Goal: Find specific page/section: Find specific page/section

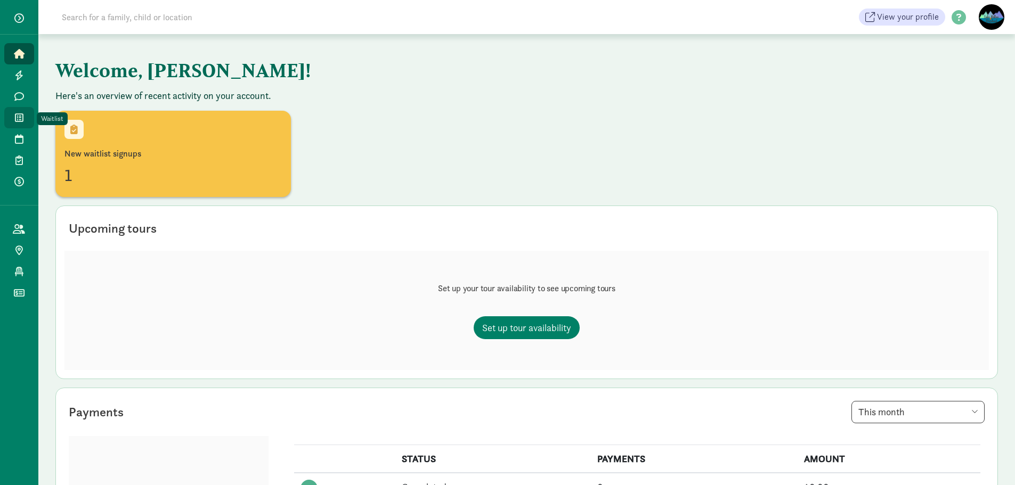
click at [21, 118] on icon at bounding box center [19, 118] width 9 height 10
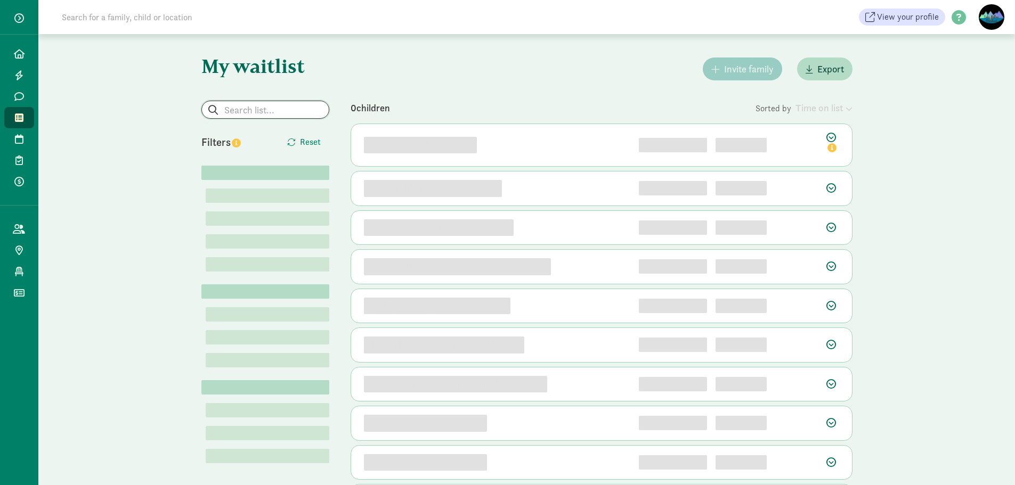
click at [253, 109] on input "search" at bounding box center [265, 109] width 127 height 17
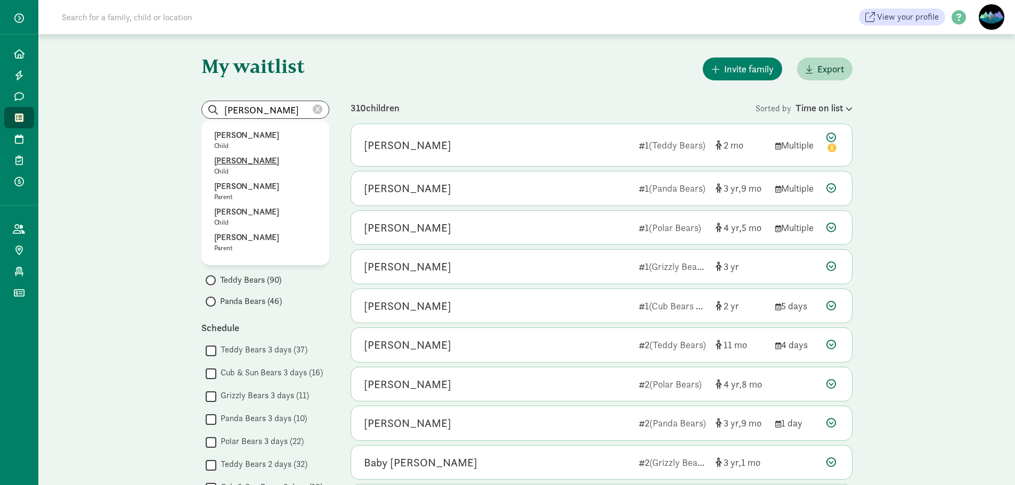
click at [240, 159] on p "[PERSON_NAME]" at bounding box center [265, 160] width 102 height 13
type input "[PERSON_NAME]"
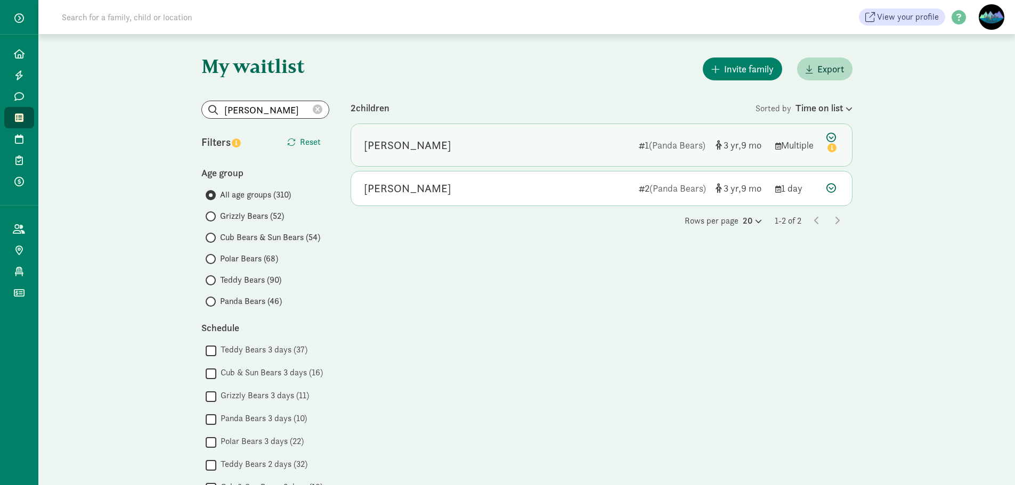
click at [412, 138] on div "[PERSON_NAME]" at bounding box center [407, 145] width 87 height 17
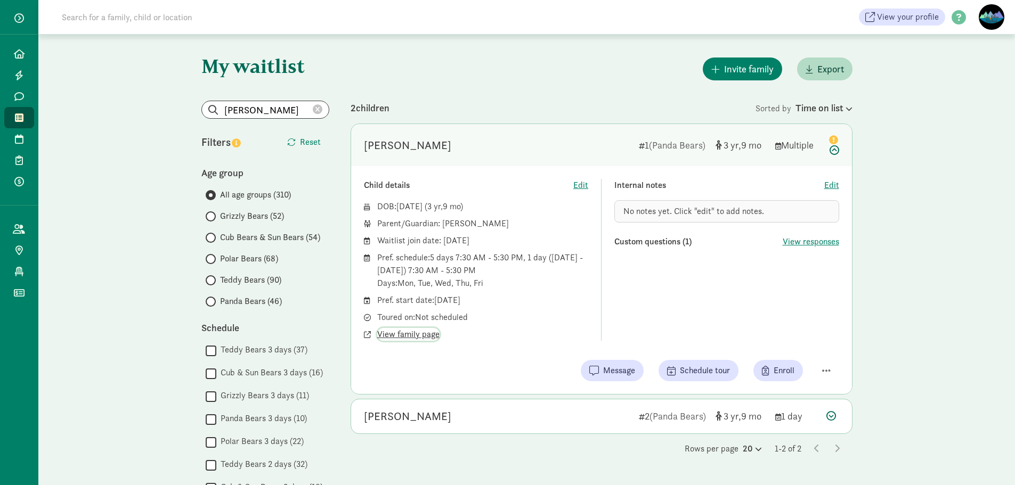
click at [423, 331] on span "View family page" at bounding box center [408, 334] width 62 height 13
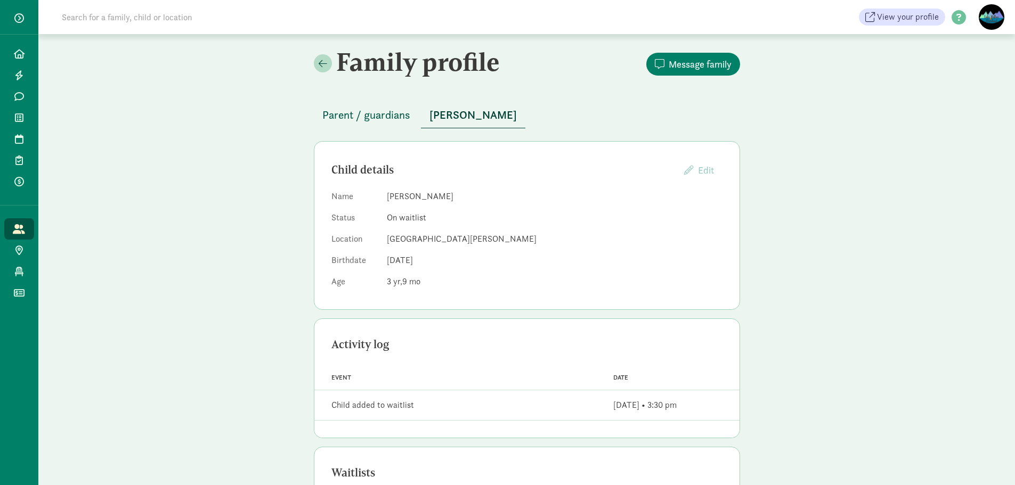
click at [373, 113] on span "Parent / guardians" at bounding box center [366, 115] width 88 height 17
